Goal: Obtain resource: Download file/media

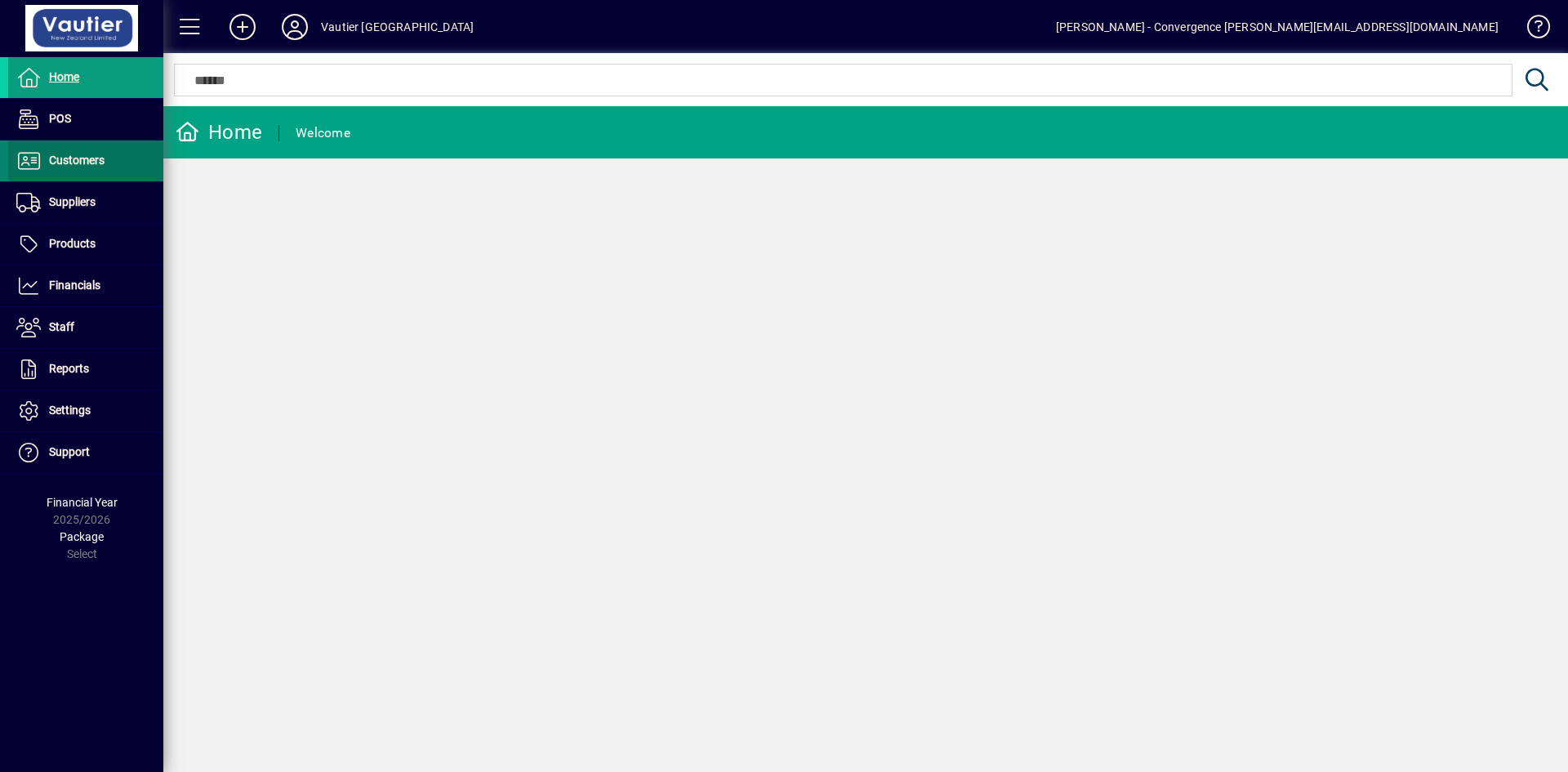
click at [99, 166] on span "Customers" at bounding box center [77, 160] width 56 height 13
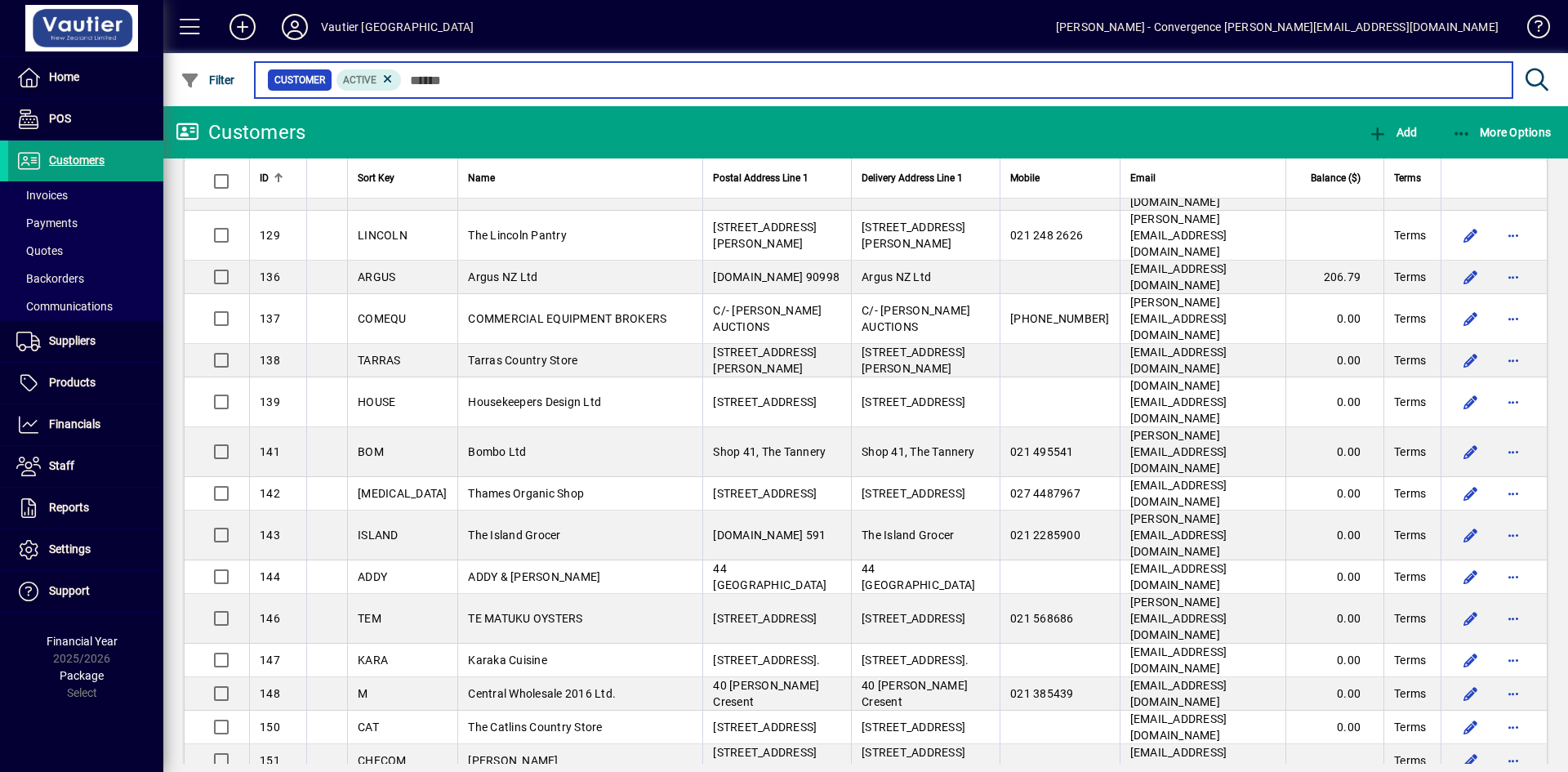
scroll to position [1252, 0]
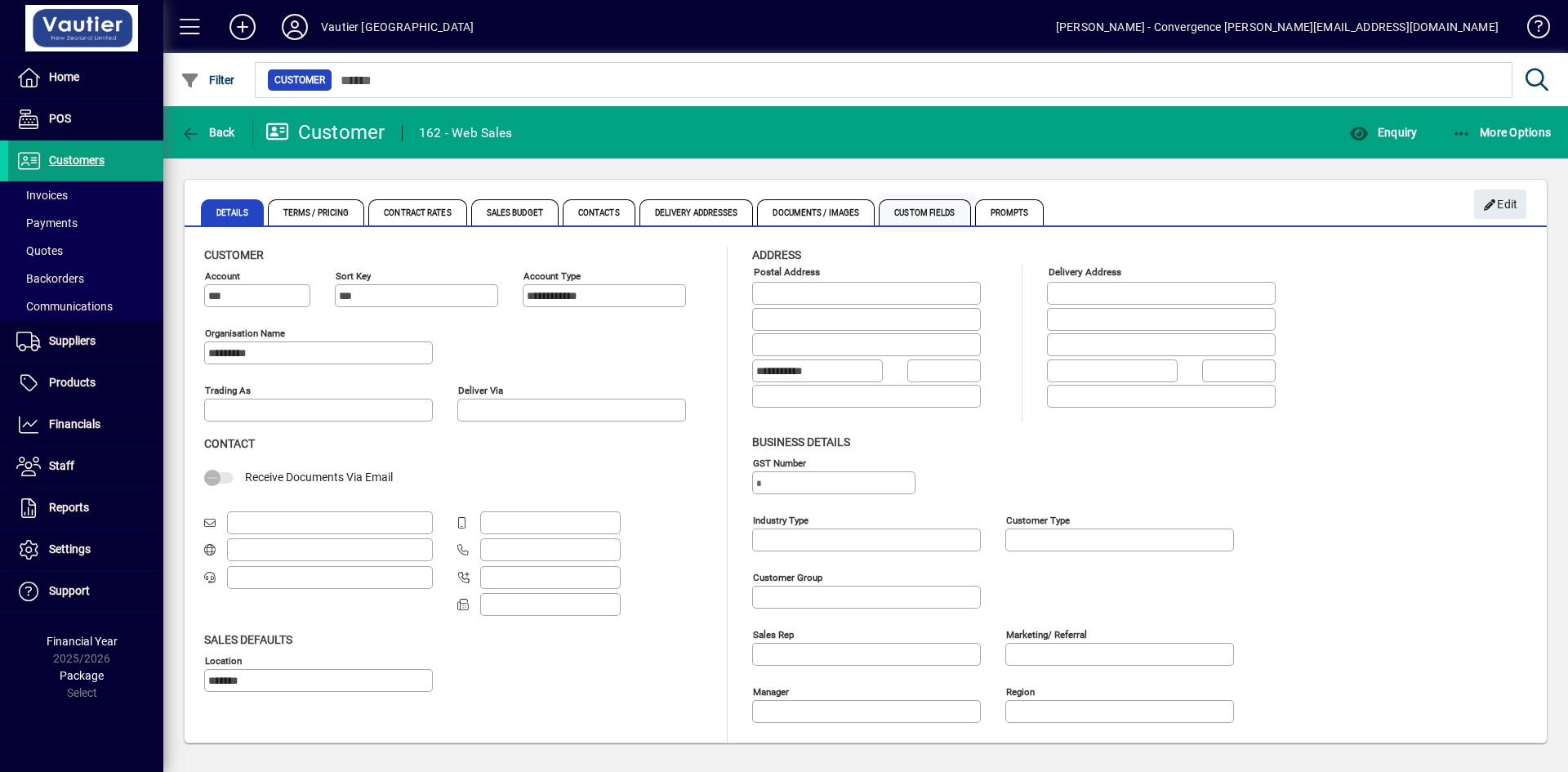
click at [918, 206] on span "Custom Fields" at bounding box center [924, 212] width 91 height 26
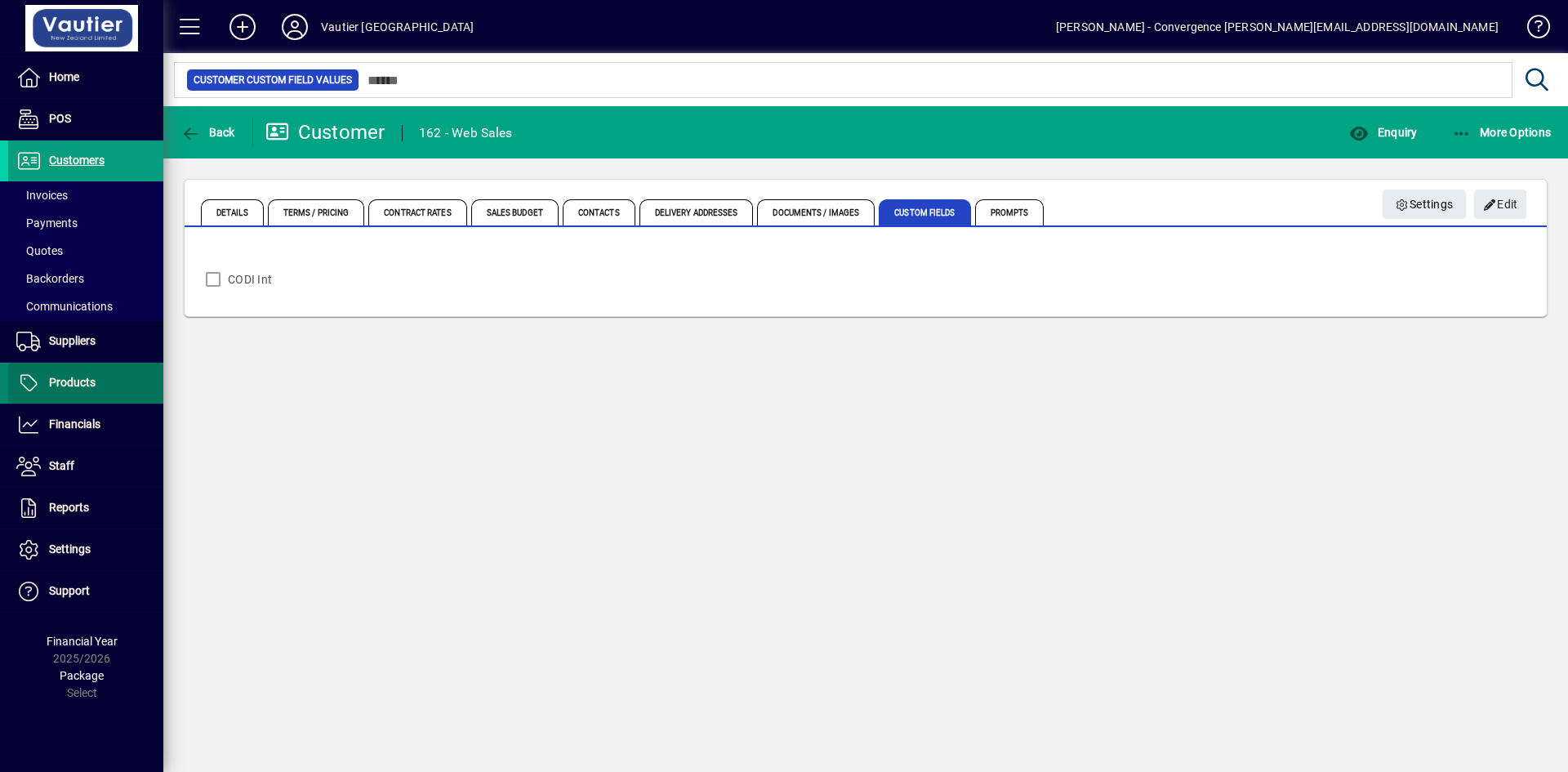
click at [78, 374] on span "Products" at bounding box center [52, 382] width 87 height 20
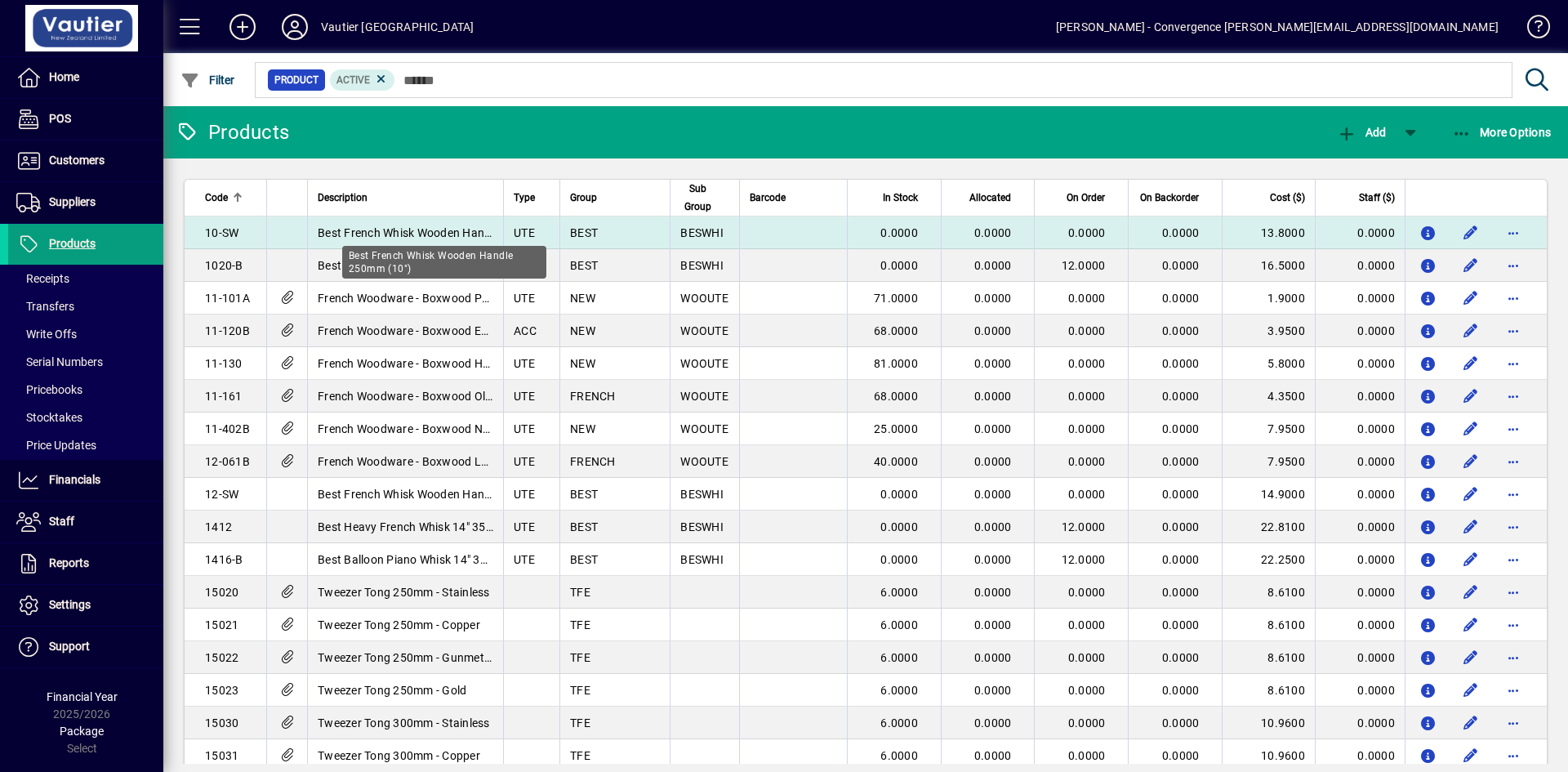
click at [345, 238] on span "Best French Whisk Wooden Handle 250mm (10")" at bounding box center [445, 233] width 253 height 13
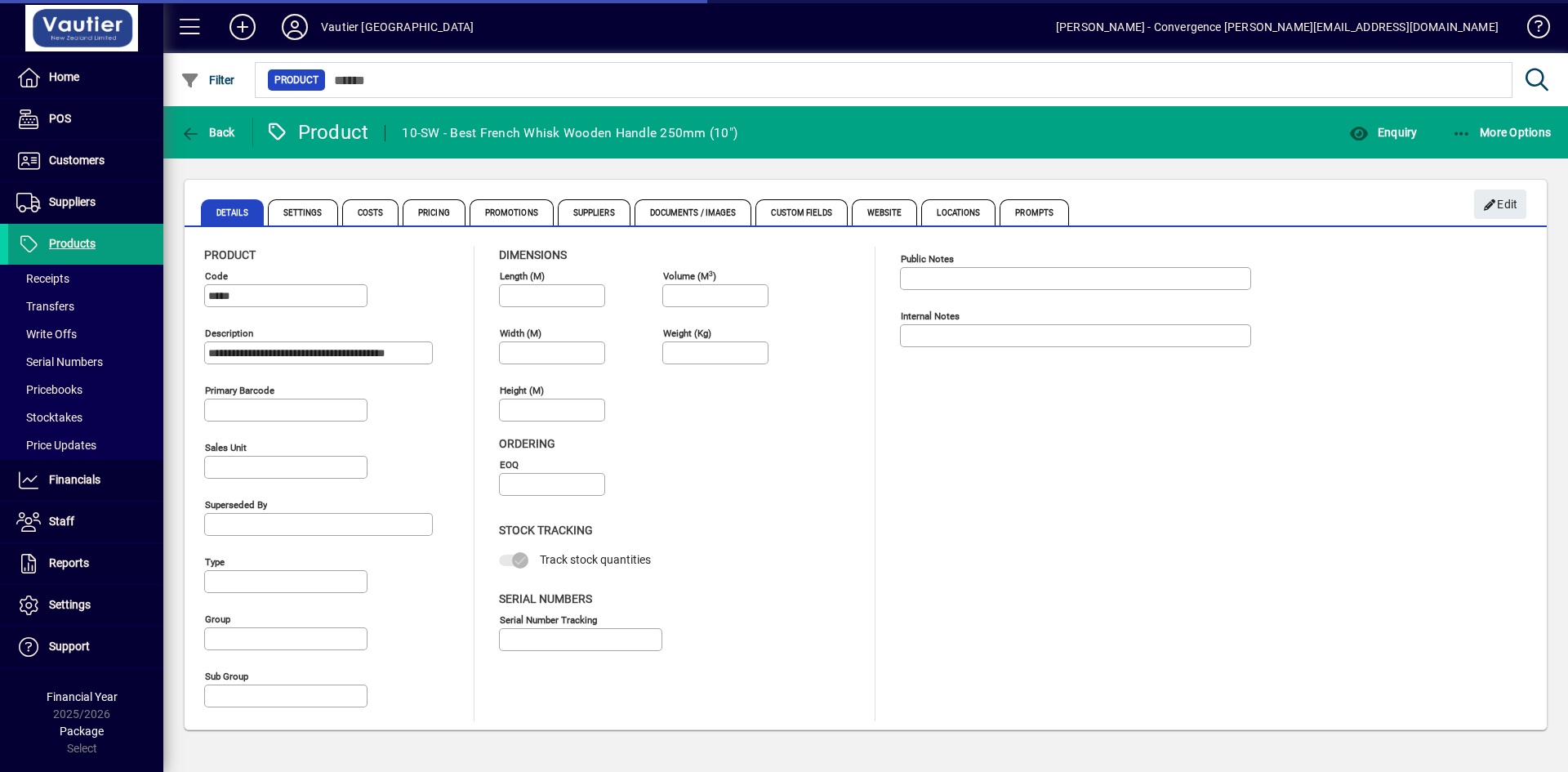
type input "****"
type input "**********"
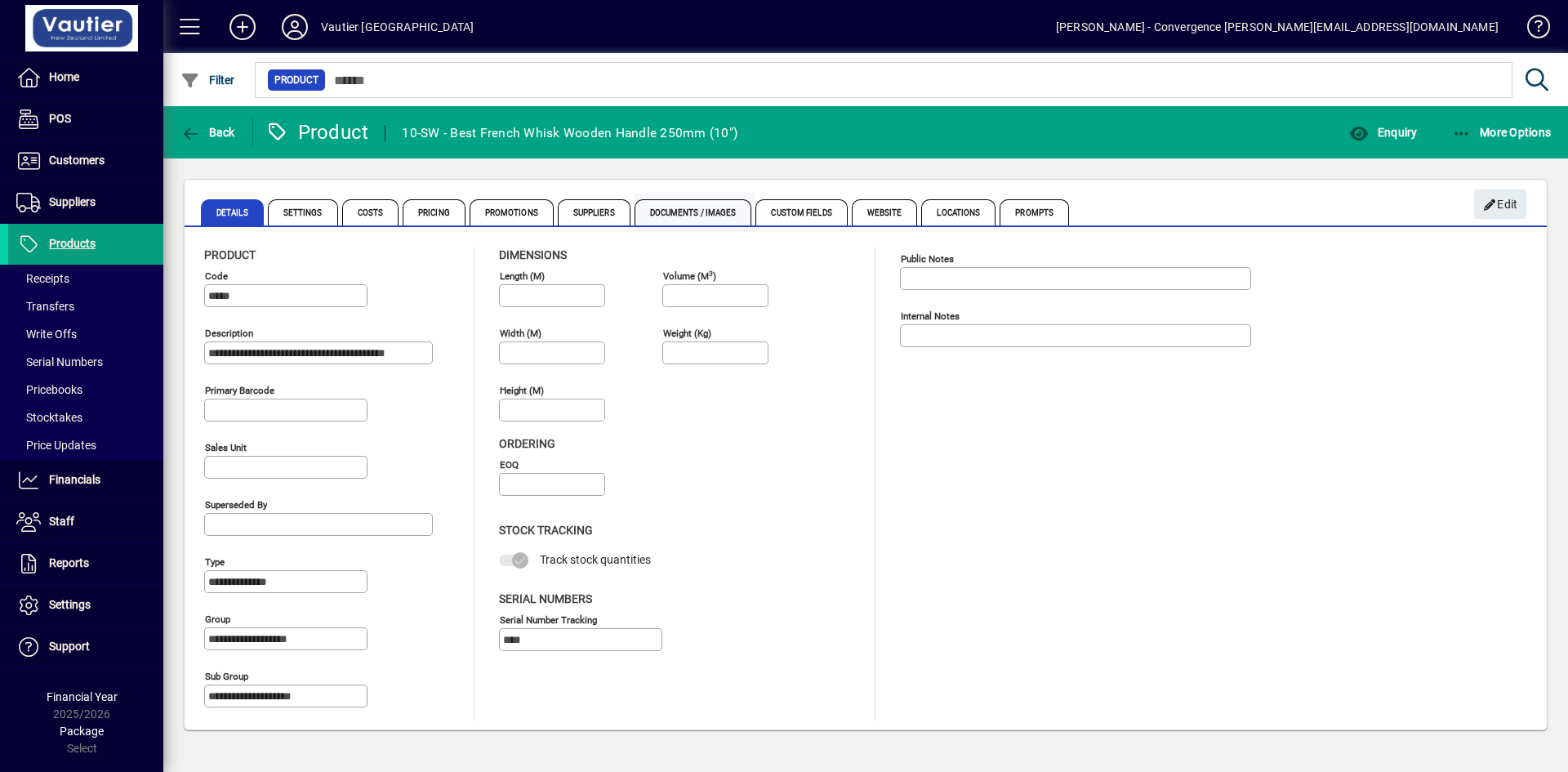
click at [684, 216] on span "Documents / Images" at bounding box center [693, 212] width 117 height 26
click at [210, 132] on span "Back" at bounding box center [207, 132] width 55 height 13
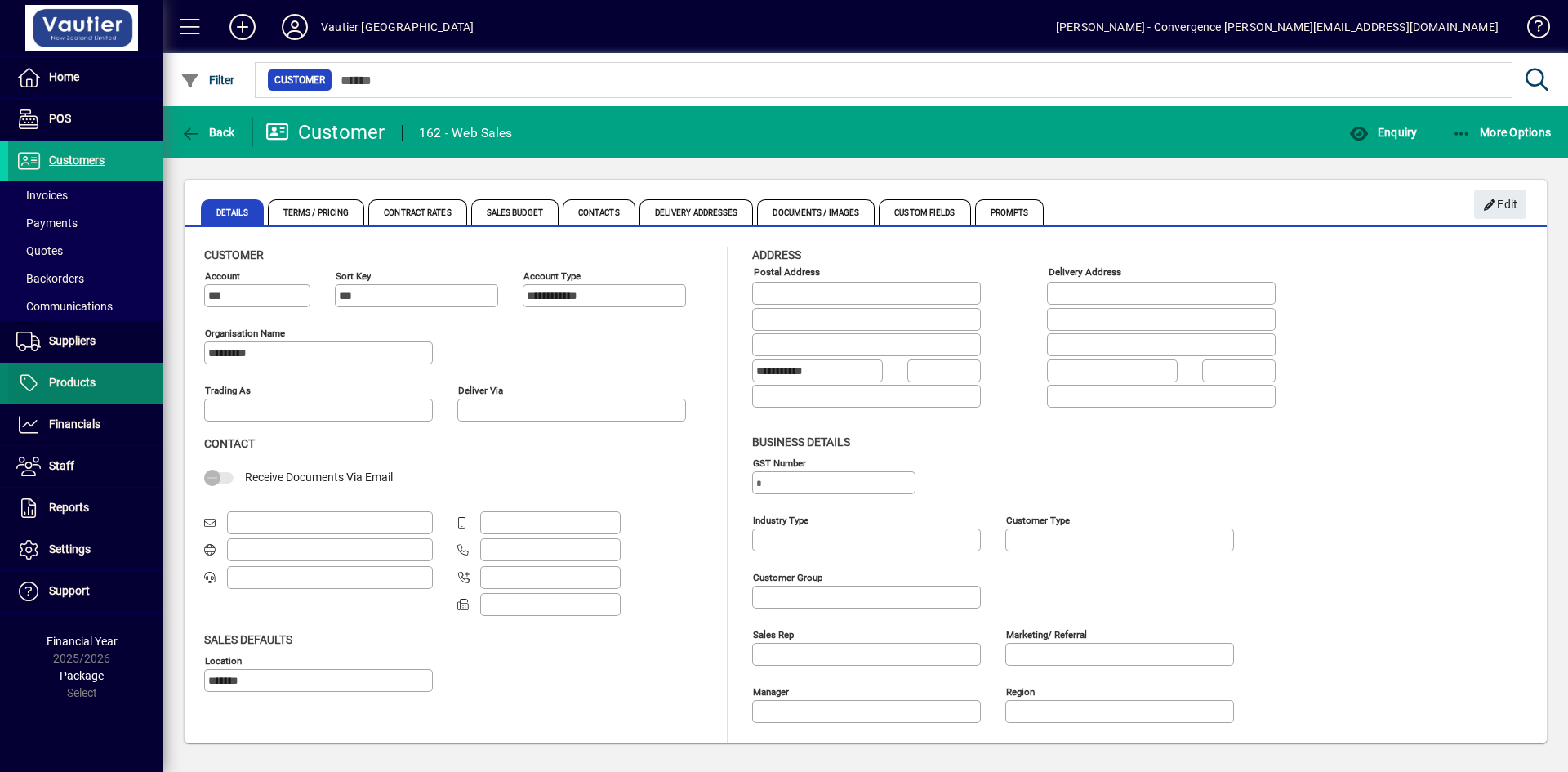
click at [54, 375] on span "Products" at bounding box center [52, 382] width 87 height 20
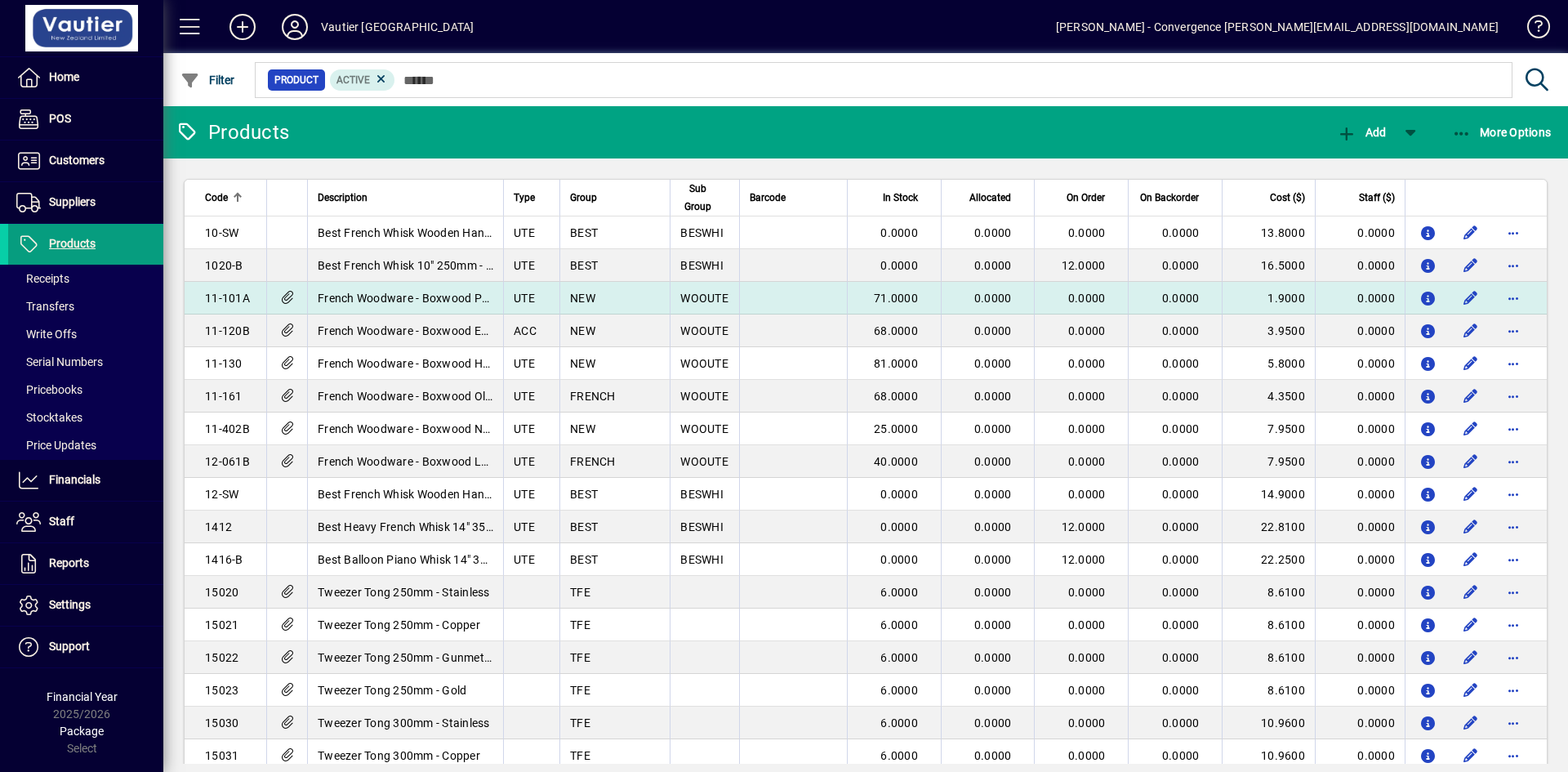
click at [292, 296] on icon at bounding box center [287, 298] width 17 height 14
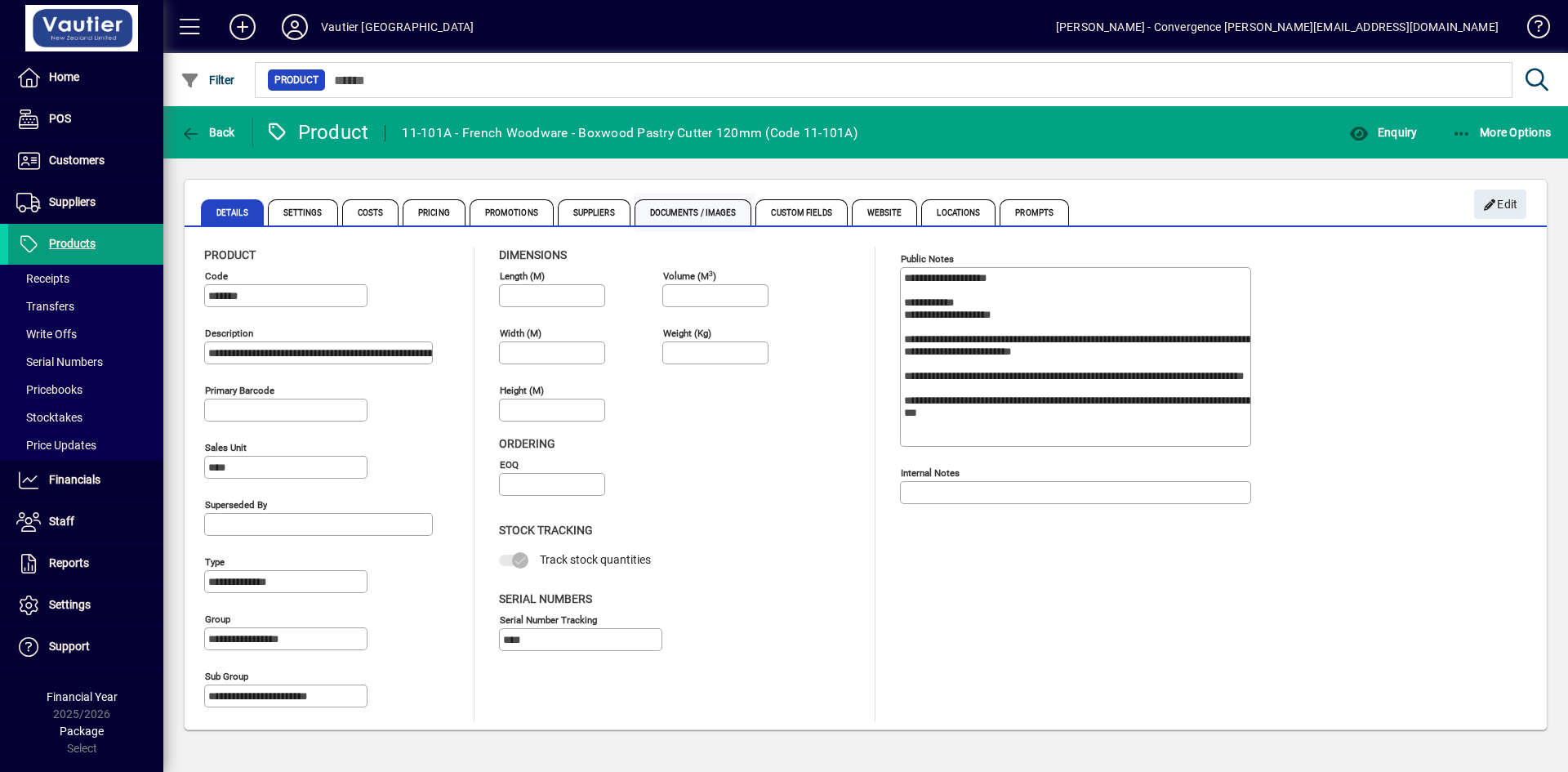
click at [692, 215] on span "Documents / Images" at bounding box center [693, 212] width 117 height 26
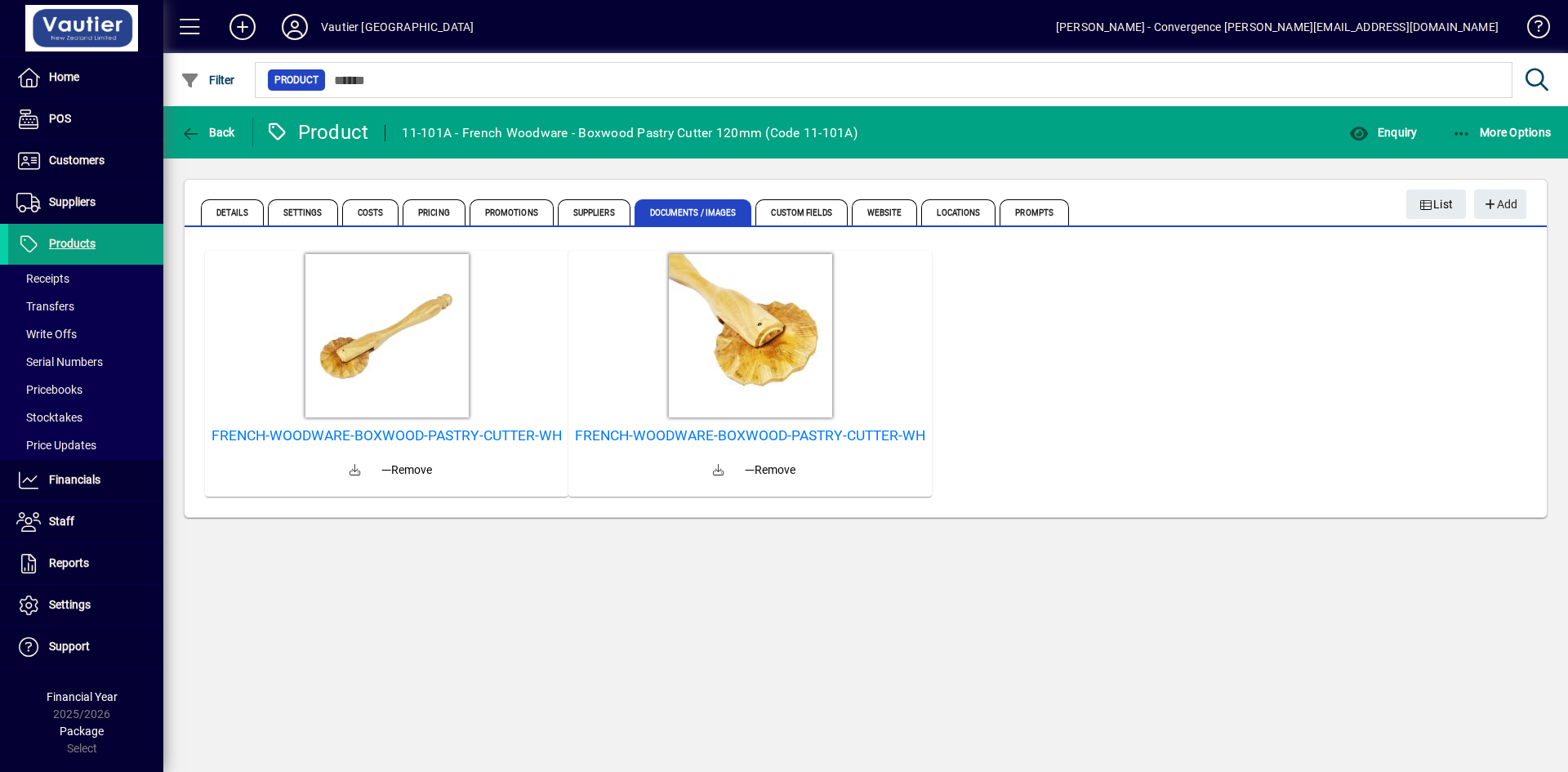
click at [391, 386] on div at bounding box center [387, 336] width 170 height 170
click at [764, 352] on div at bounding box center [751, 336] width 170 height 170
click at [414, 310] on div at bounding box center [387, 336] width 170 height 170
click at [755, 299] on div at bounding box center [751, 336] width 170 height 170
click at [406, 296] on div at bounding box center [387, 336] width 170 height 170
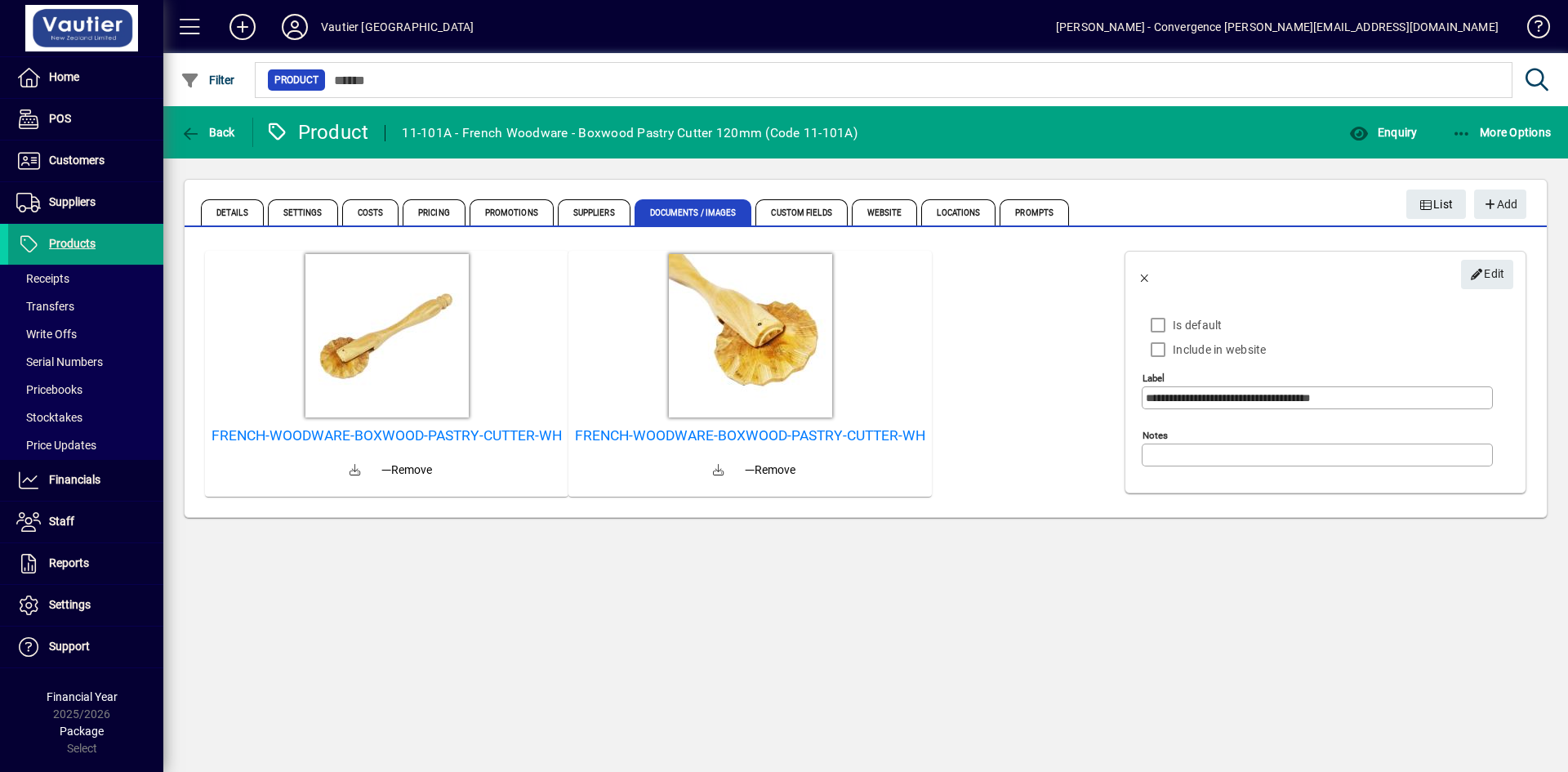
click at [703, 291] on div at bounding box center [751, 336] width 170 height 170
click at [427, 310] on div at bounding box center [387, 336] width 170 height 170
click at [757, 311] on div at bounding box center [751, 336] width 170 height 170
click at [410, 330] on link at bounding box center [387, 335] width 170 height 13
click at [340, 347] on div at bounding box center [387, 336] width 170 height 170
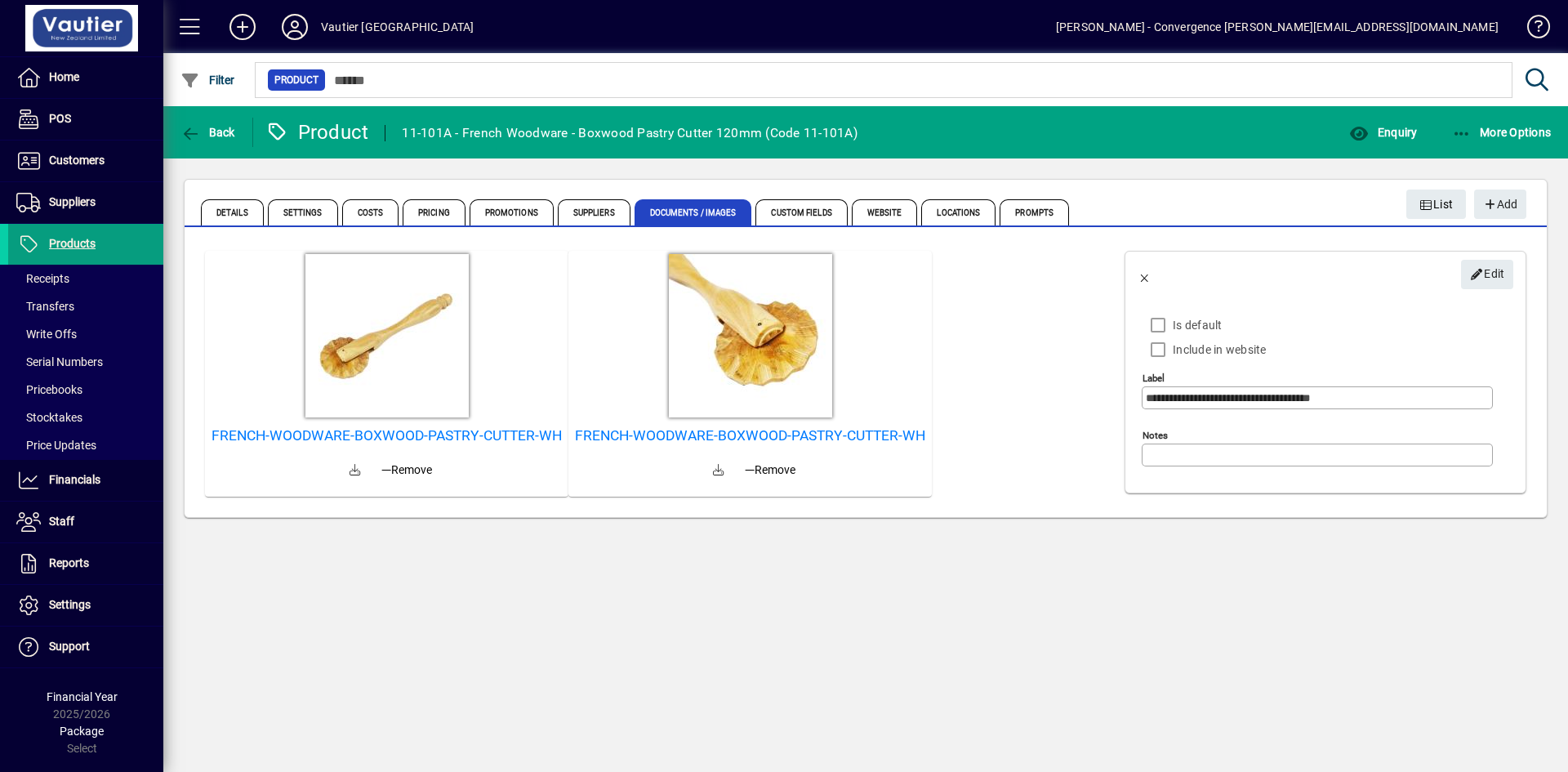
click at [811, 356] on div at bounding box center [751, 336] width 170 height 170
click at [772, 339] on link at bounding box center [751, 335] width 170 height 13
